Goal: Transaction & Acquisition: Purchase product/service

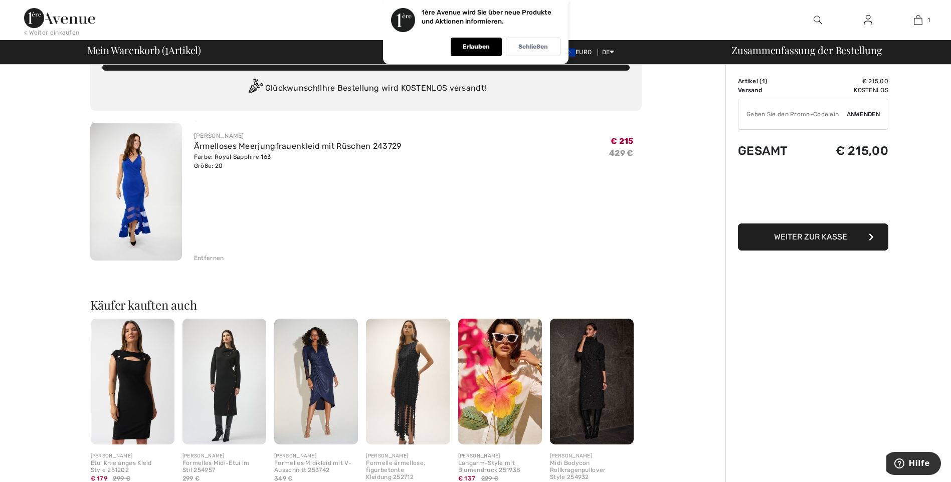
scroll to position [16, 0]
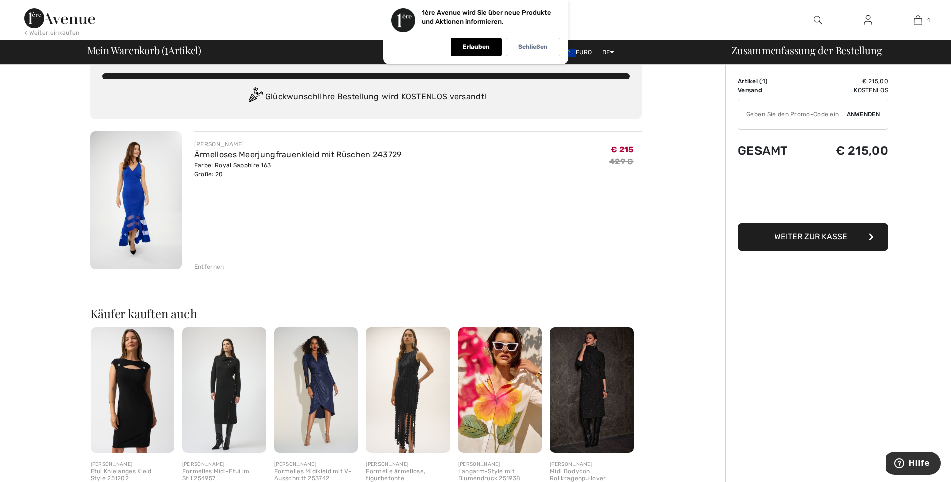
click at [134, 191] on img at bounding box center [136, 200] width 92 height 138
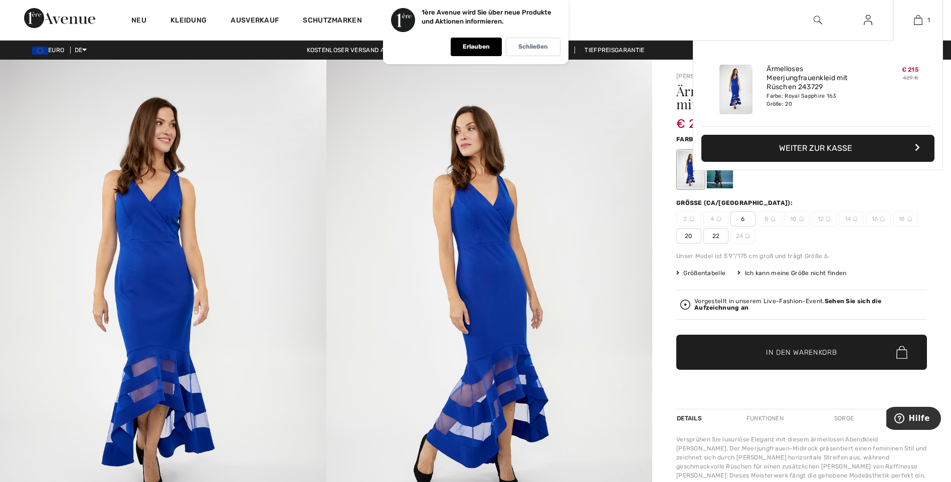
click at [808, 151] on font "Weiter zur Kasse" at bounding box center [815, 148] width 73 height 10
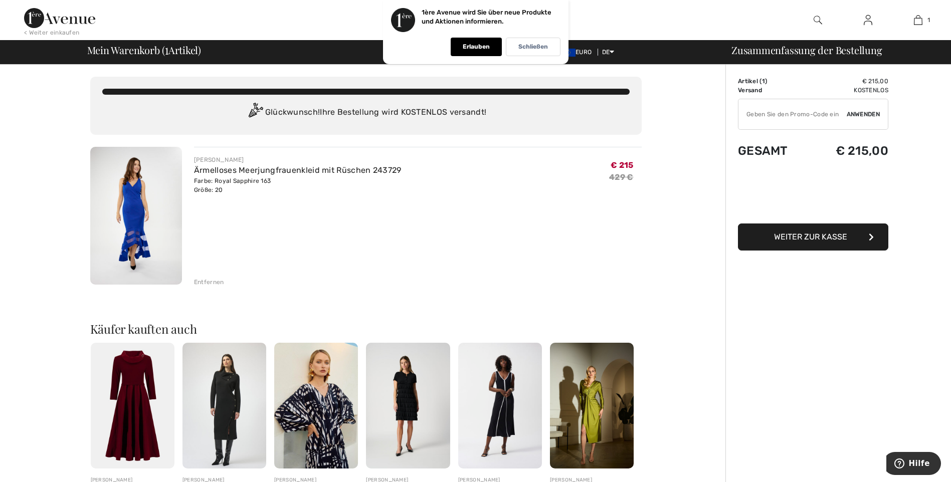
click at [816, 241] on span "Weiter zur Kasse" at bounding box center [810, 237] width 73 height 10
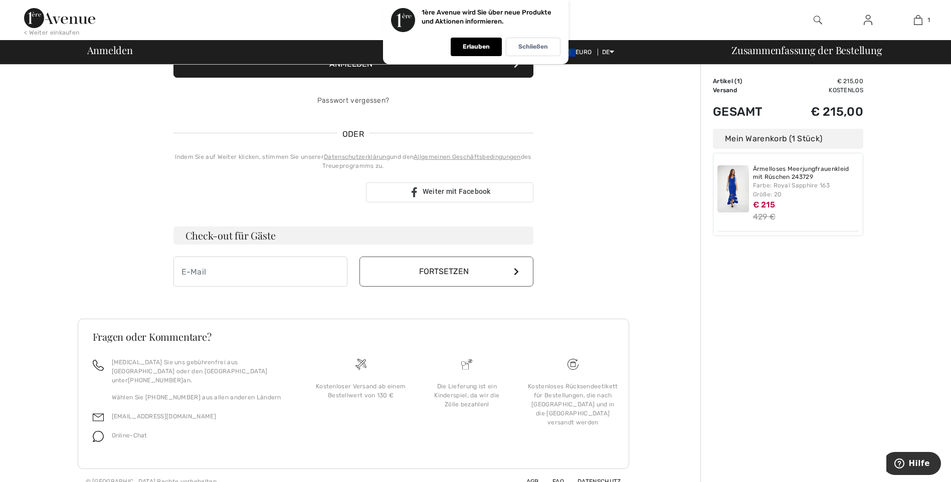
scroll to position [165, 0]
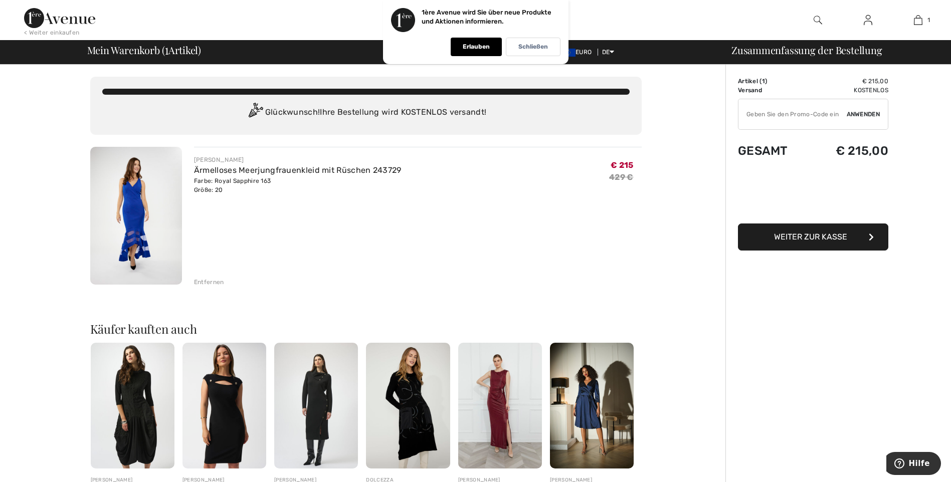
click at [142, 194] on img at bounding box center [136, 216] width 92 height 138
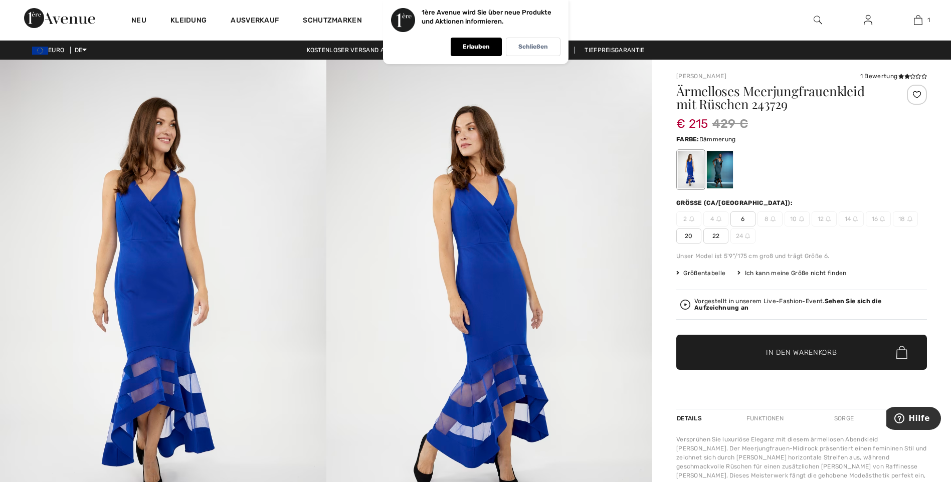
click at [713, 175] on div at bounding box center [720, 170] width 26 height 38
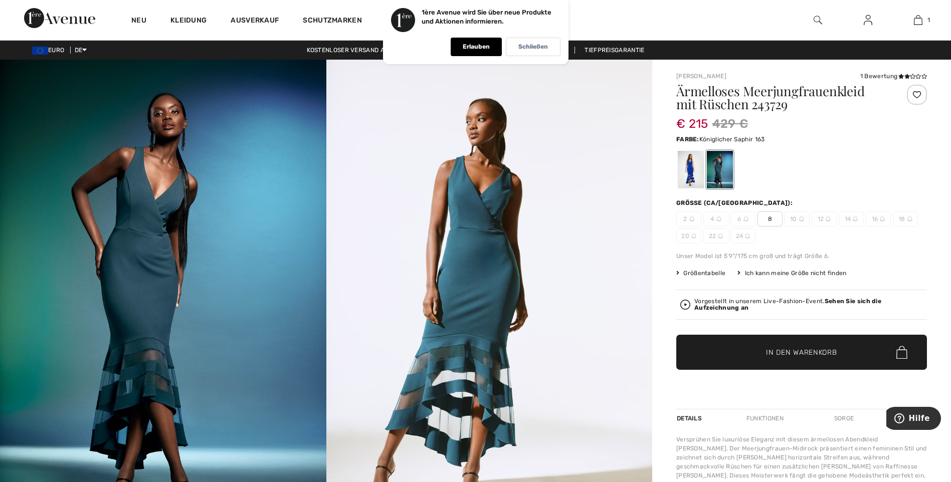
click at [690, 173] on div at bounding box center [691, 170] width 26 height 38
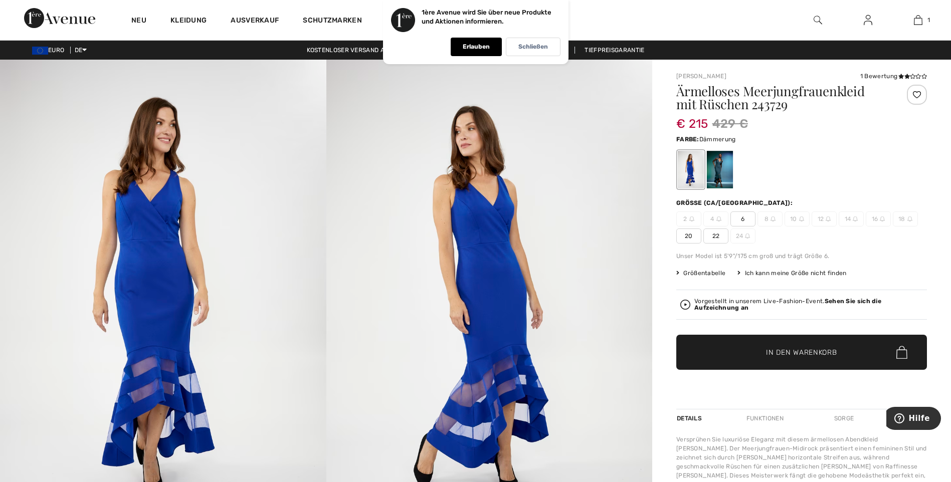
click at [726, 164] on div at bounding box center [720, 170] width 26 height 38
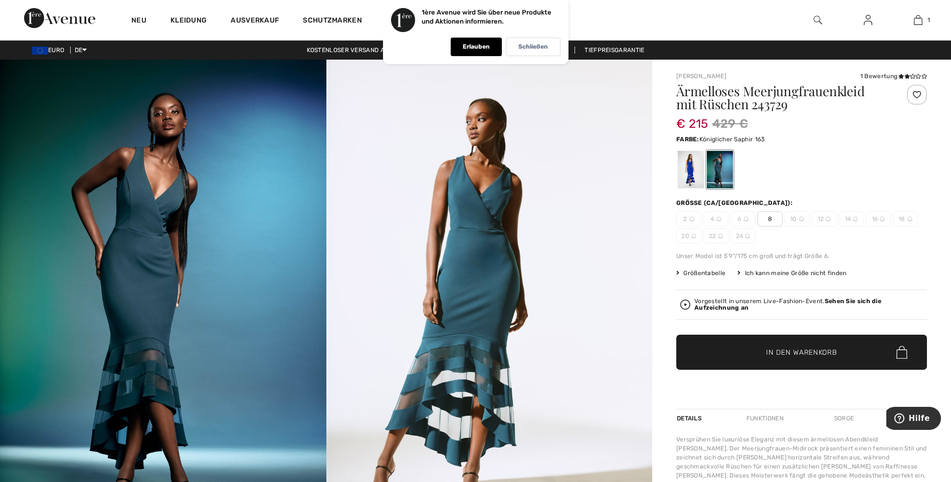
click at [681, 177] on div at bounding box center [691, 170] width 26 height 38
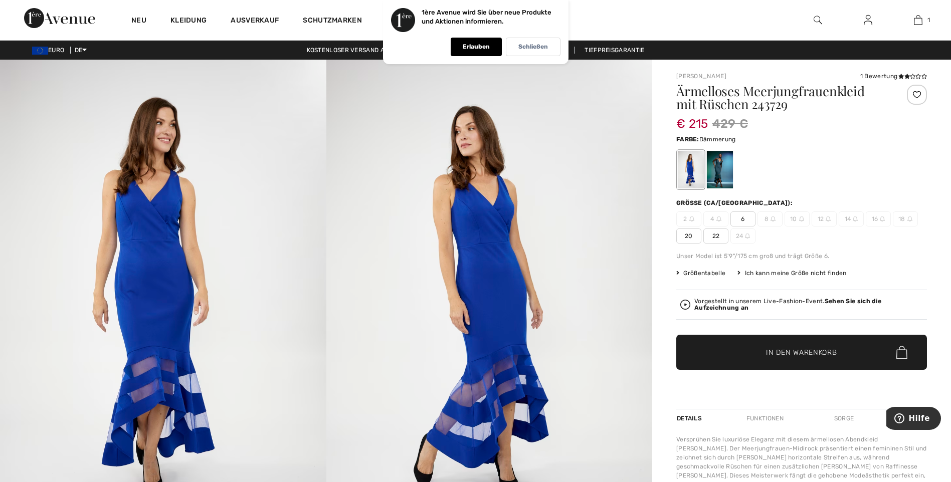
click at [730, 174] on div at bounding box center [720, 170] width 26 height 38
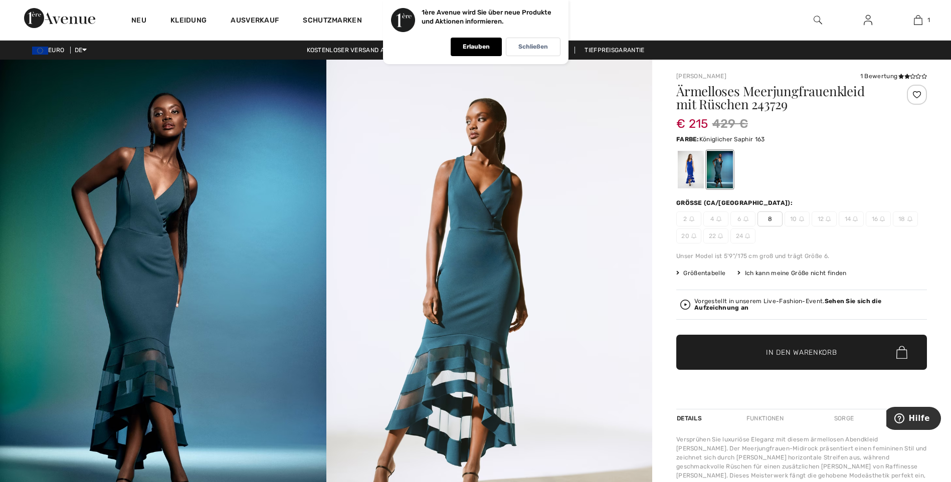
click at [691, 175] on div at bounding box center [691, 170] width 26 height 38
